Goal: Entertainment & Leisure: Consume media (video, audio)

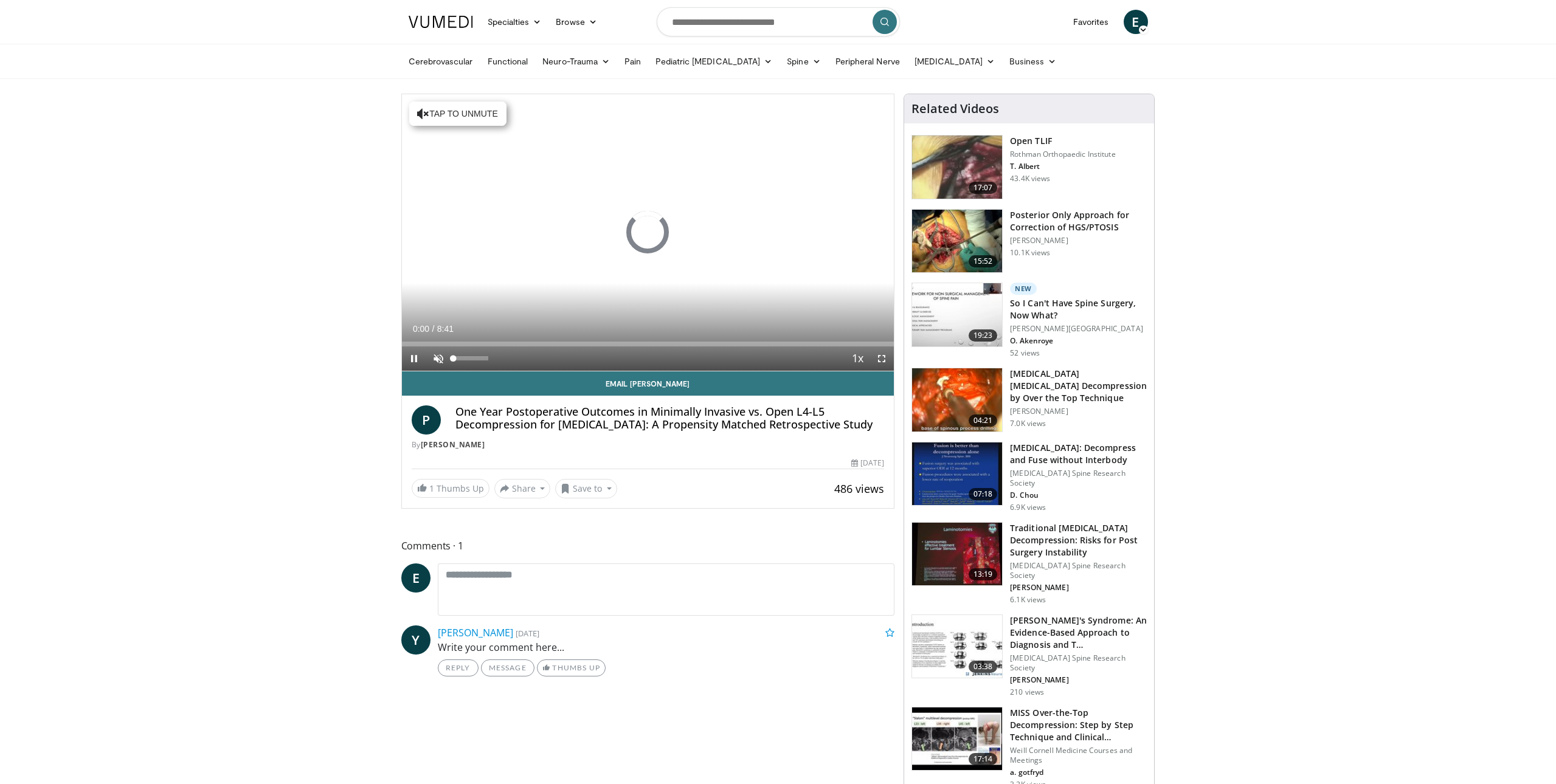
click at [438, 357] on span "Video Player" at bounding box center [438, 358] width 24 height 24
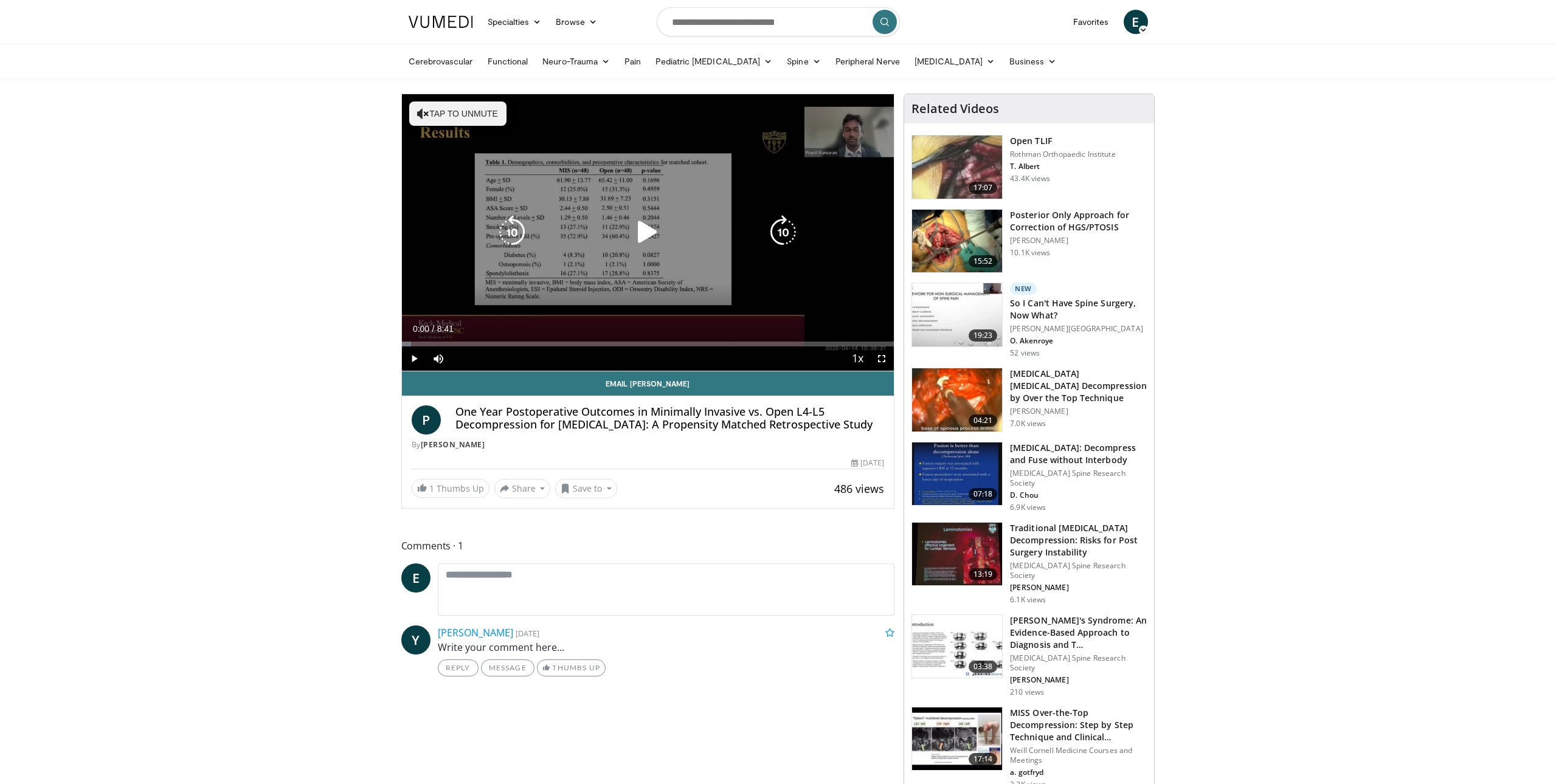
click at [645, 231] on icon "Video Player" at bounding box center [648, 232] width 34 height 34
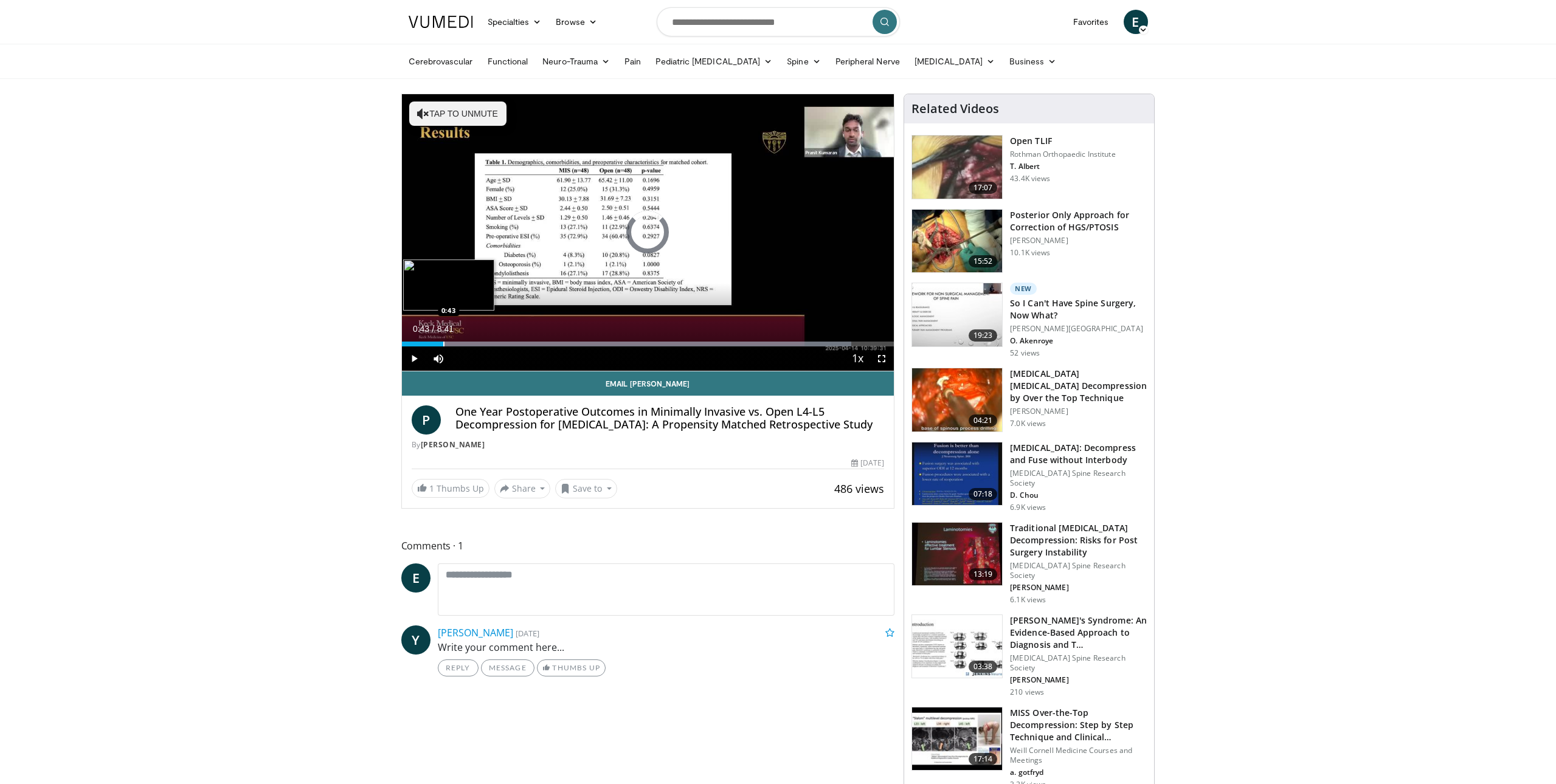
click at [443, 343] on div "Progress Bar" at bounding box center [444, 343] width 1 height 5
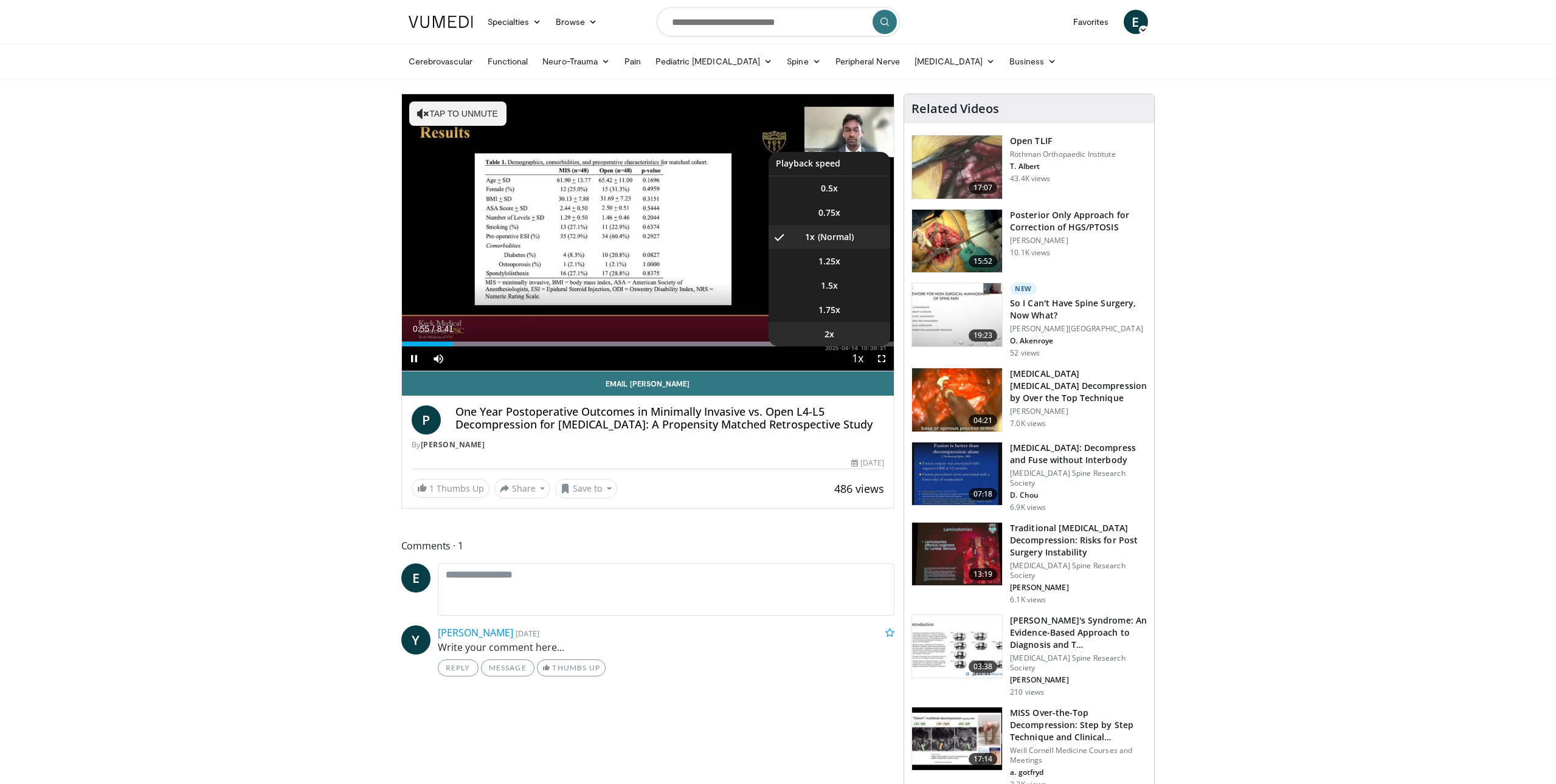
click at [853, 338] on li "2x" at bounding box center [829, 334] width 121 height 24
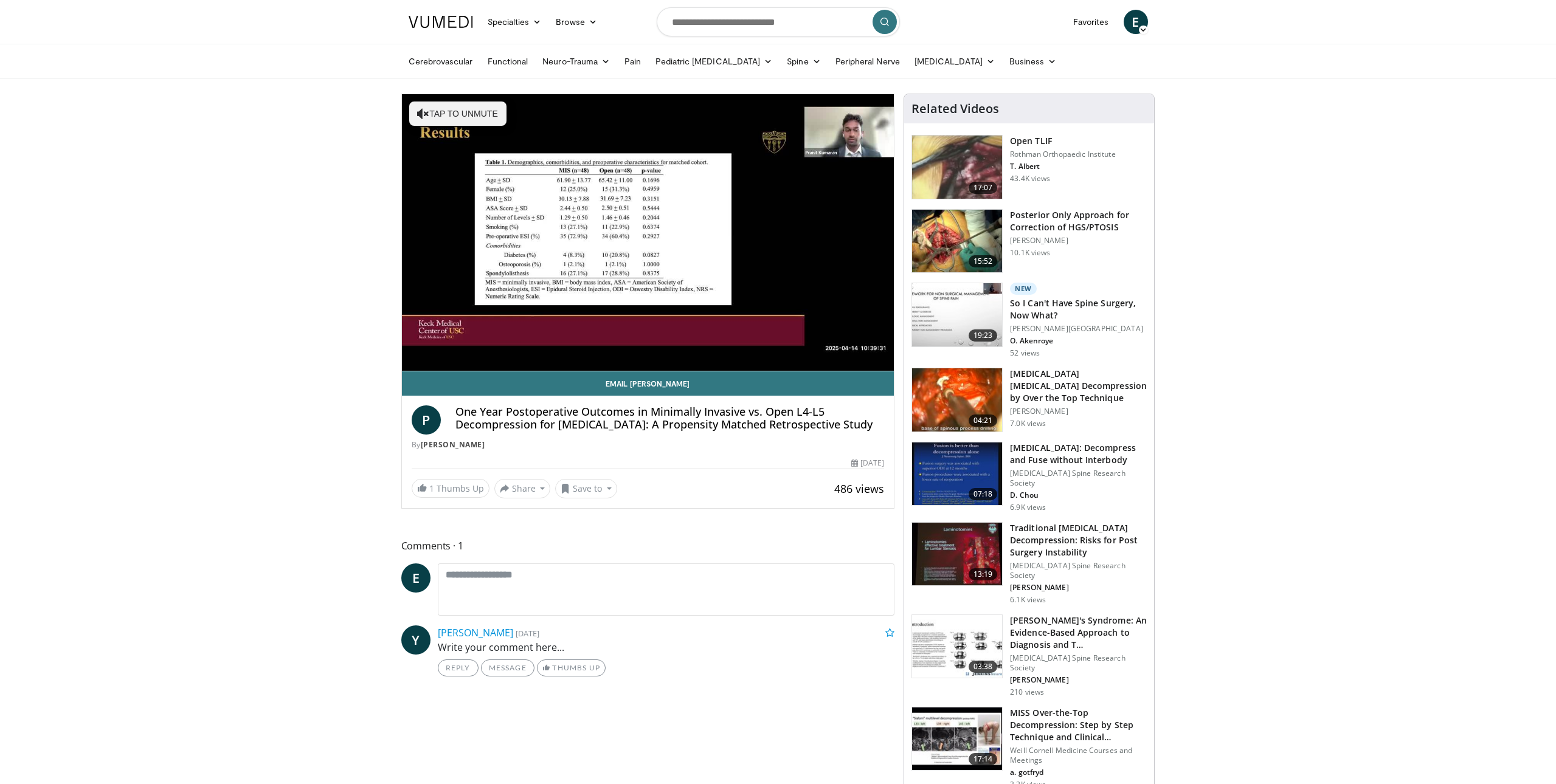
click at [553, 345] on div "10 seconds Tap to unmute" at bounding box center [648, 232] width 493 height 277
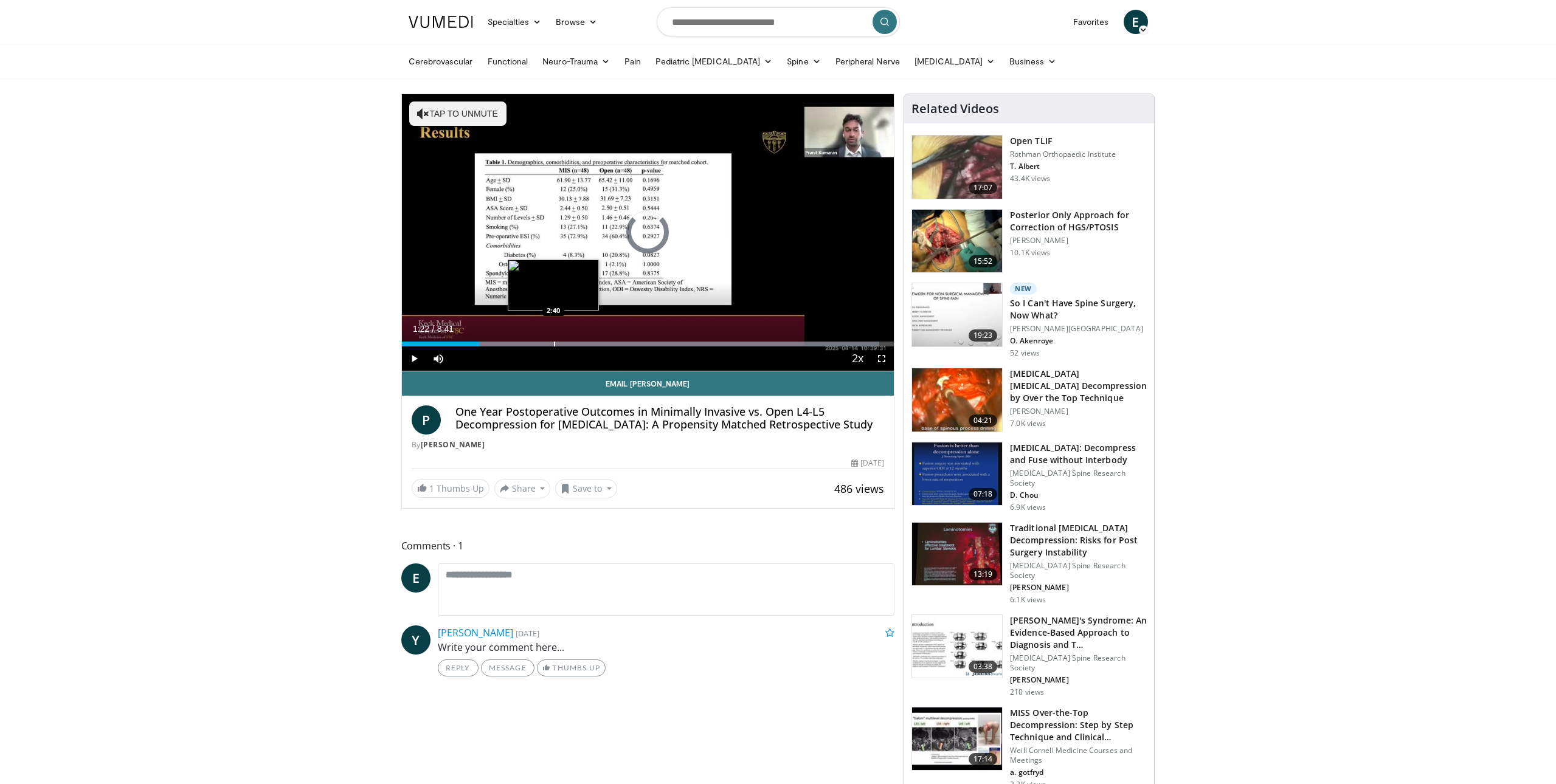
click at [554, 345] on div "Progress Bar" at bounding box center [555, 343] width 1 height 5
click at [609, 341] on div "Progress Bar" at bounding box center [609, 343] width 1 height 5
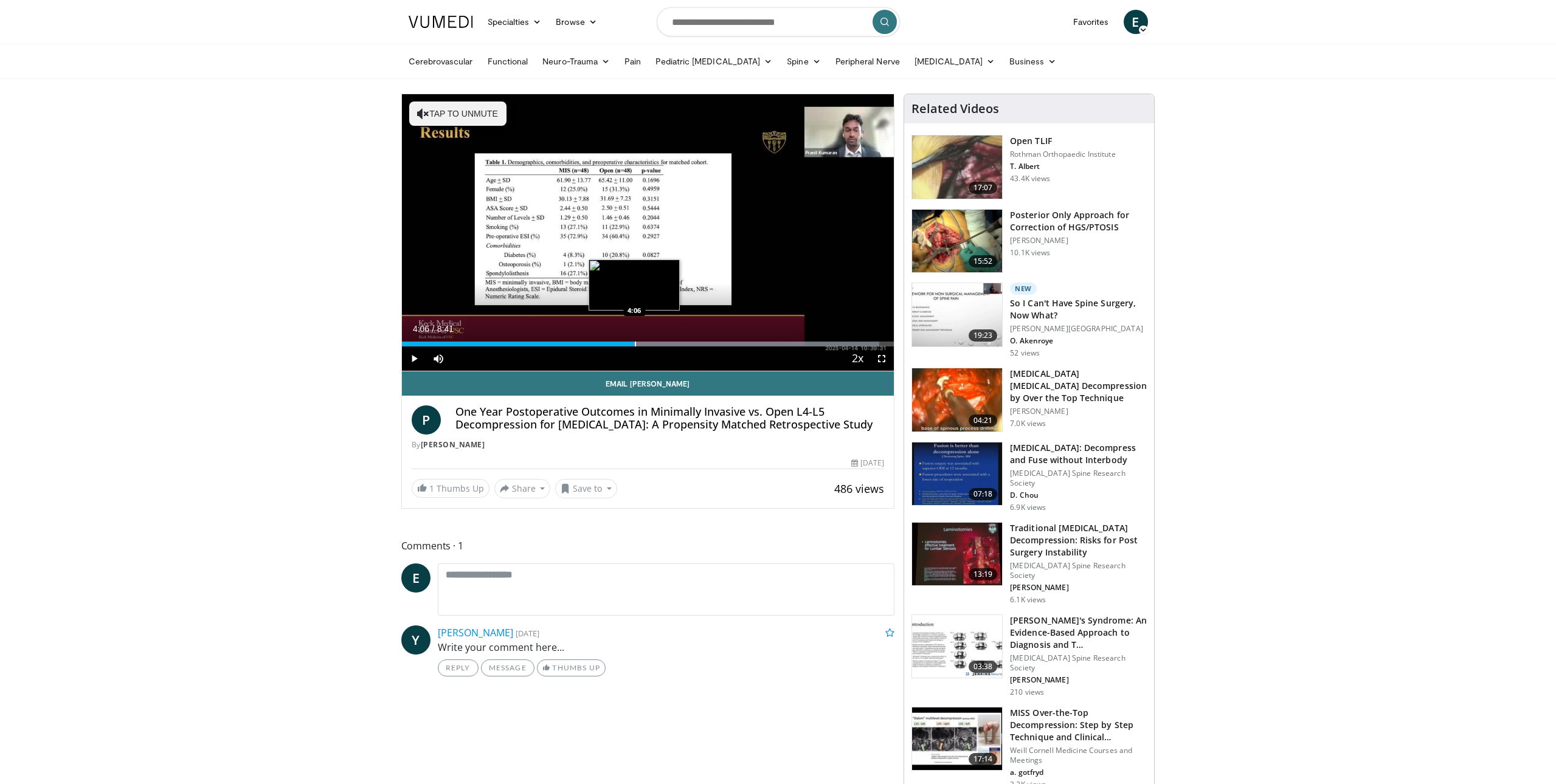
click at [635, 343] on div "Progress Bar" at bounding box center [636, 343] width 1 height 5
click at [712, 341] on div "Progress Bar" at bounding box center [713, 343] width 1 height 5
click at [713, 344] on div "Progress Bar" at bounding box center [713, 343] width 1 height 5
click at [710, 343] on div "Progress Bar" at bounding box center [711, 343] width 1 height 5
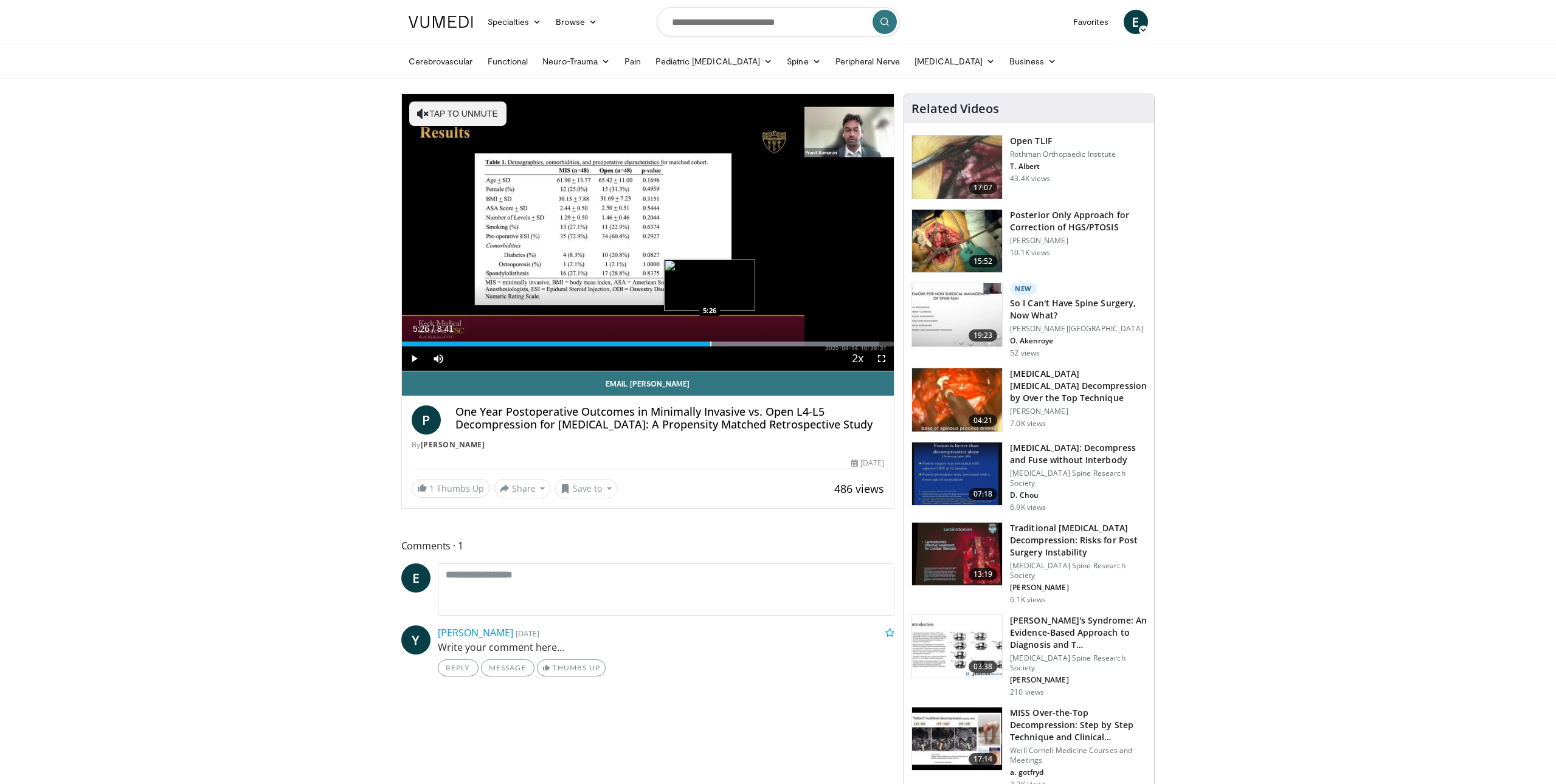
click at [710, 343] on div "Progress Bar" at bounding box center [711, 343] width 1 height 5
click at [761, 343] on div "Progress Bar" at bounding box center [762, 343] width 1 height 5
click at [786, 341] on div "Progress Bar" at bounding box center [786, 343] width 1 height 5
click at [833, 341] on div "Loaded : 97.02% 6:46 7:37" at bounding box center [648, 341] width 493 height 12
click at [852, 343] on div "Progress Bar" at bounding box center [852, 343] width 1 height 5
